Goal: Use online tool/utility: Utilize a website feature to perform a specific function

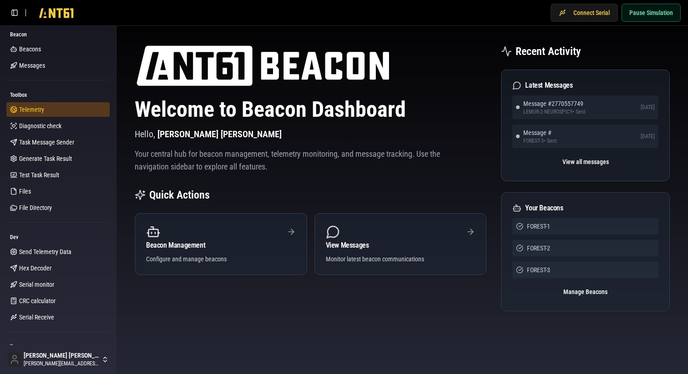
click at [45, 114] on link "Telemetry" at bounding box center [57, 109] width 103 height 15
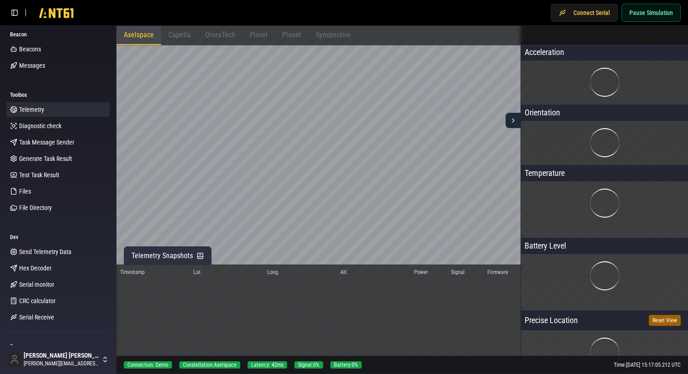
click at [181, 35] on span "Capella" at bounding box center [179, 34] width 22 height 9
click at [217, 35] on span "OroraTech" at bounding box center [220, 34] width 30 height 9
click at [253, 32] on span "Pixxel" at bounding box center [259, 34] width 18 height 9
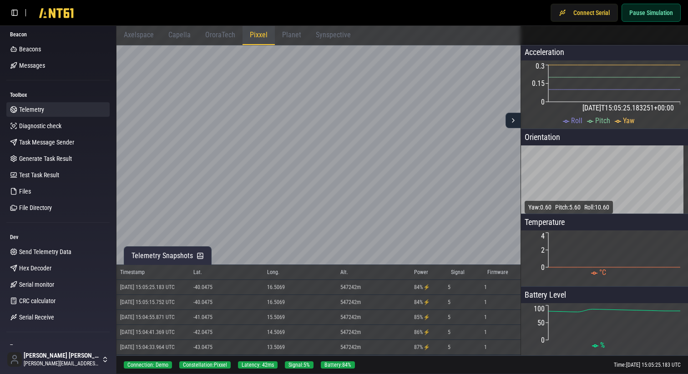
click at [644, 9] on button "Pause Simulation" at bounding box center [650, 13] width 59 height 18
click at [652, 10] on button "Start Simulation" at bounding box center [652, 13] width 55 height 18
click at [631, 9] on button "Pause Simulation" at bounding box center [650, 13] width 59 height 18
click at [639, 14] on button "Start Simulation" at bounding box center [652, 13] width 55 height 18
click at [292, 35] on span "Planet" at bounding box center [291, 34] width 19 height 9
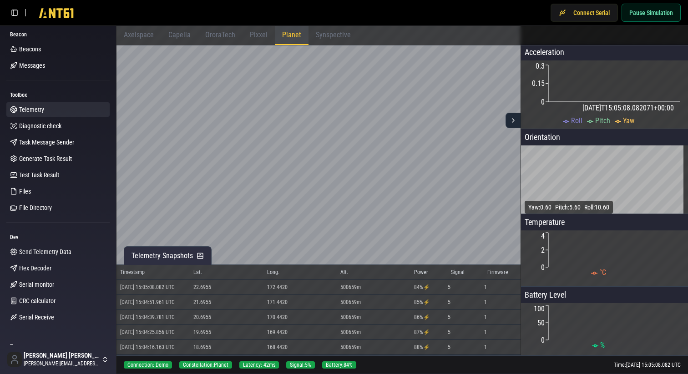
click at [325, 40] on div "Synspective" at bounding box center [333, 35] width 50 height 19
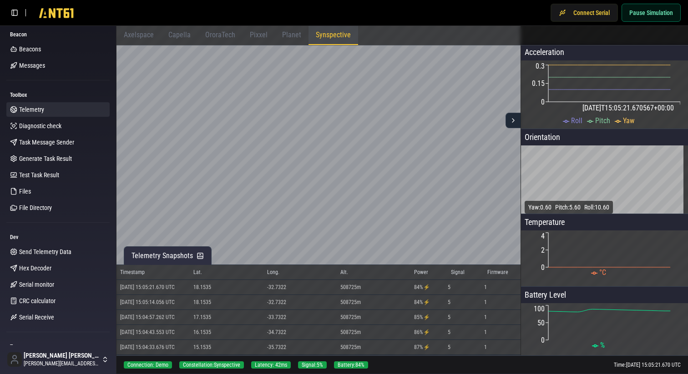
click at [286, 35] on span "Planet" at bounding box center [291, 34] width 19 height 9
